Goal: Task Accomplishment & Management: Manage account settings

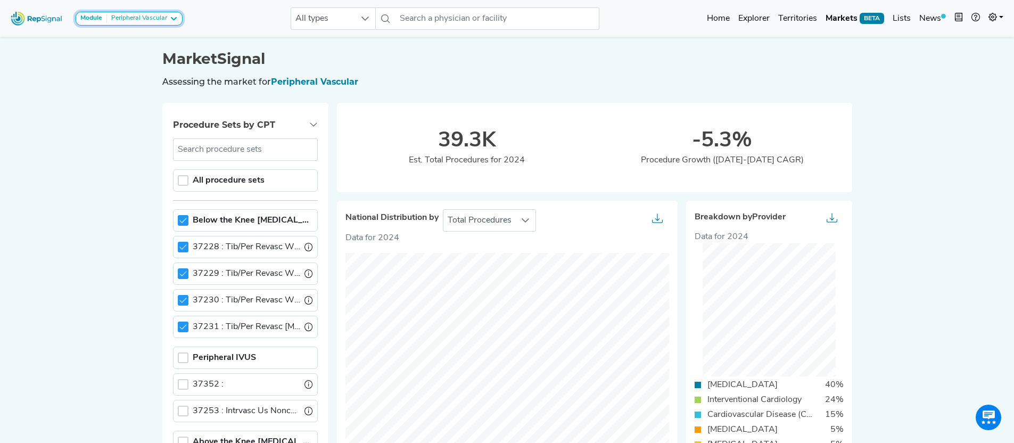
drag, startPoint x: 0, startPoint y: 0, endPoint x: 149, endPoint y: 20, distance: 149.8
click at [149, 20] on div "Peripheral Vascular" at bounding box center [137, 18] width 60 height 9
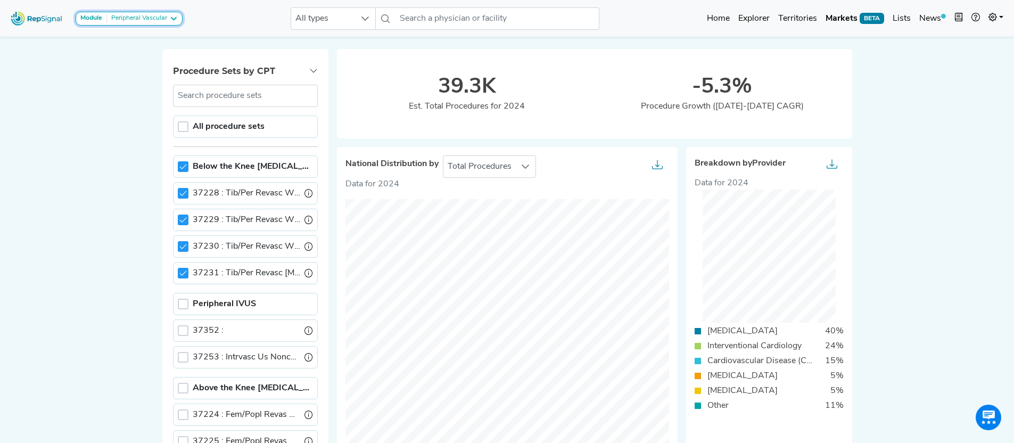
scroll to position [6, 4]
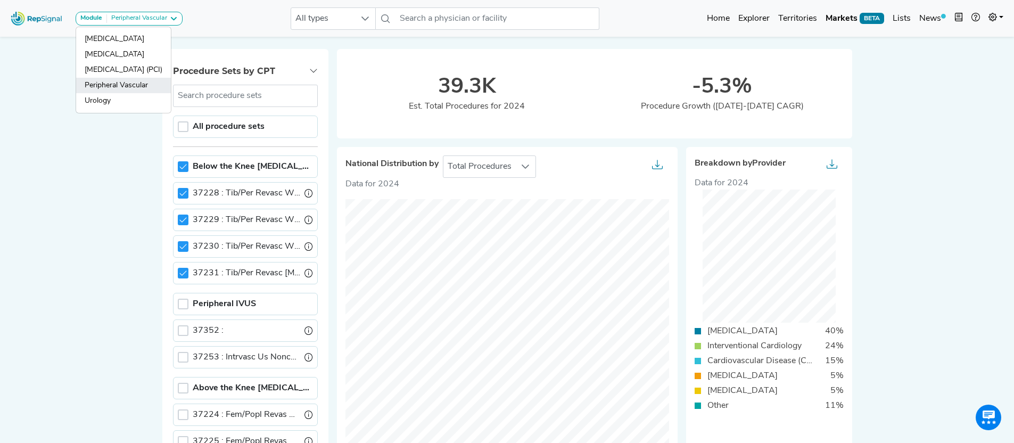
click at [126, 85] on link "Peripheral Vascular" at bounding box center [123, 85] width 95 height 15
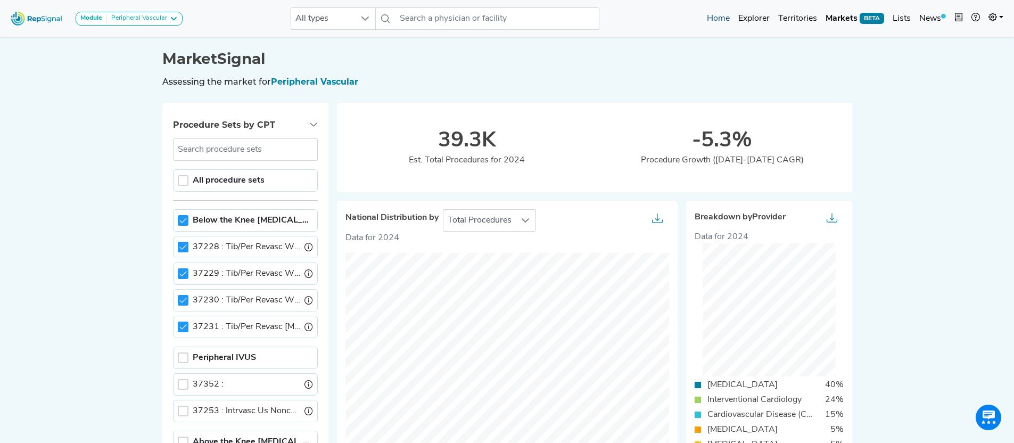
click at [716, 18] on link "Home" at bounding box center [718, 18] width 31 height 21
click at [721, 20] on link "Home" at bounding box center [718, 18] width 31 height 21
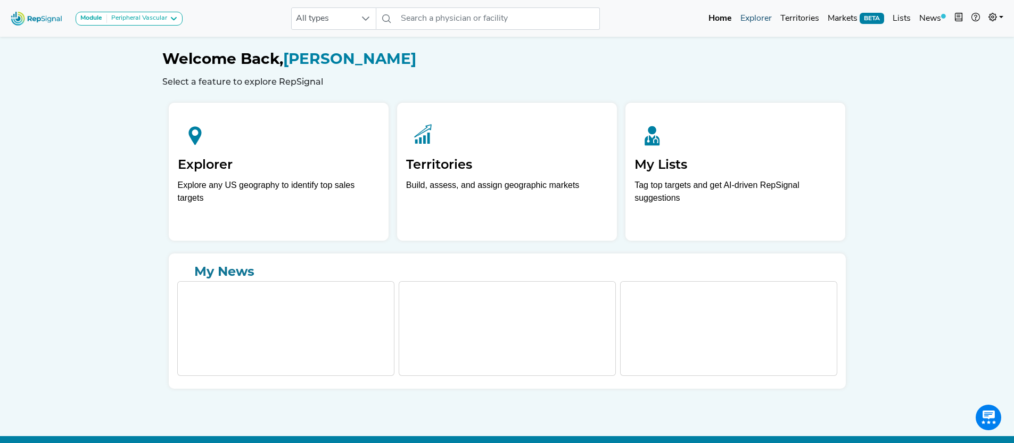
click at [757, 18] on link "Explorer" at bounding box center [756, 18] width 40 height 21
click at [994, 19] on icon at bounding box center [992, 17] width 9 height 9
click at [946, 87] on link "Logout" at bounding box center [965, 88] width 84 height 21
